Goal: Information Seeking & Learning: Learn about a topic

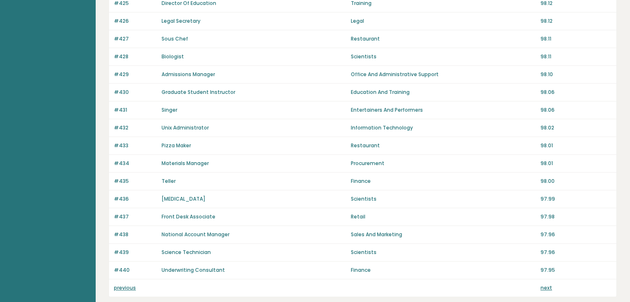
scroll to position [571, 0]
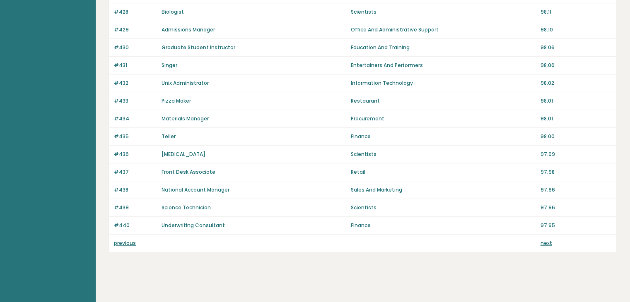
click at [549, 242] on link "next" at bounding box center [546, 243] width 12 height 7
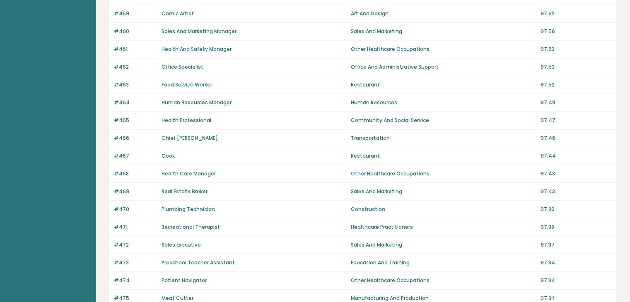
scroll to position [571, 0]
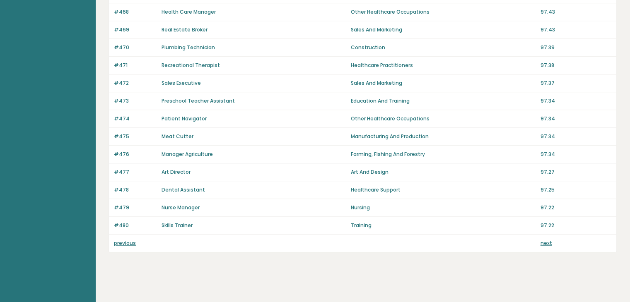
click at [546, 242] on link "next" at bounding box center [546, 243] width 12 height 7
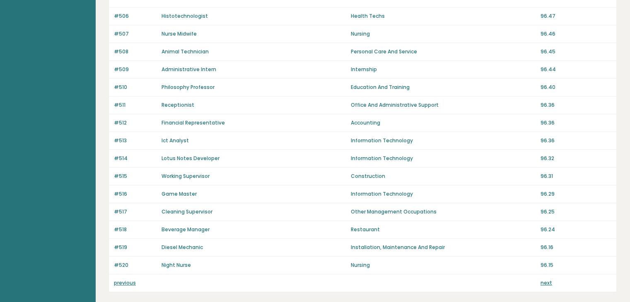
scroll to position [571, 0]
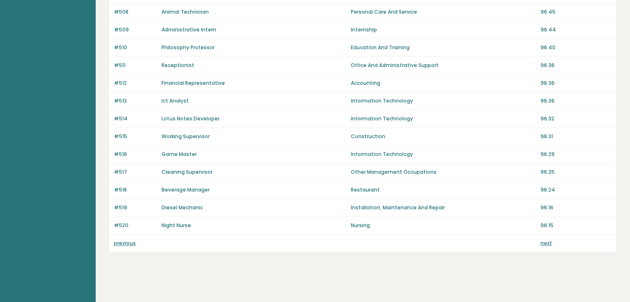
click at [547, 240] on link "next" at bounding box center [546, 243] width 12 height 7
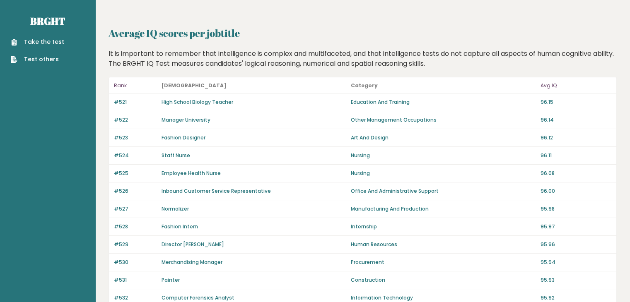
scroll to position [571, 0]
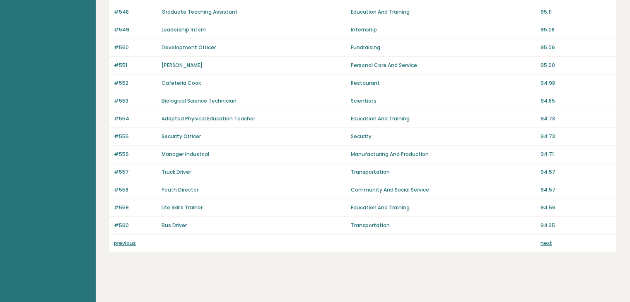
click at [546, 235] on div "previous next" at bounding box center [362, 243] width 507 height 17
click at [545, 240] on link "next" at bounding box center [546, 243] width 12 height 7
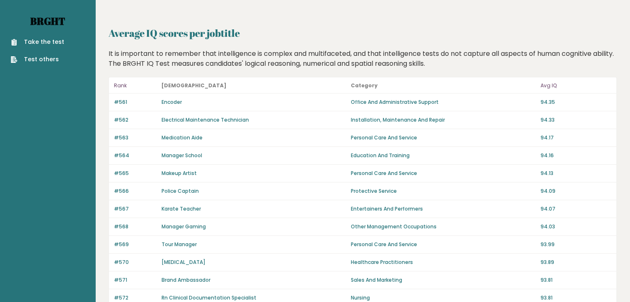
click at [35, 15] on link "Brght" at bounding box center [47, 20] width 35 height 13
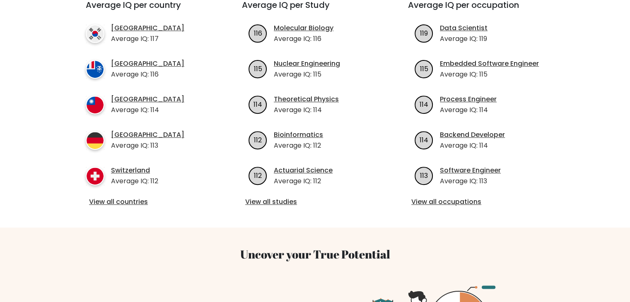
scroll to position [321, 0]
click at [275, 197] on link "View all studies" at bounding box center [315, 202] width 140 height 10
